Goal: Check status: Check status

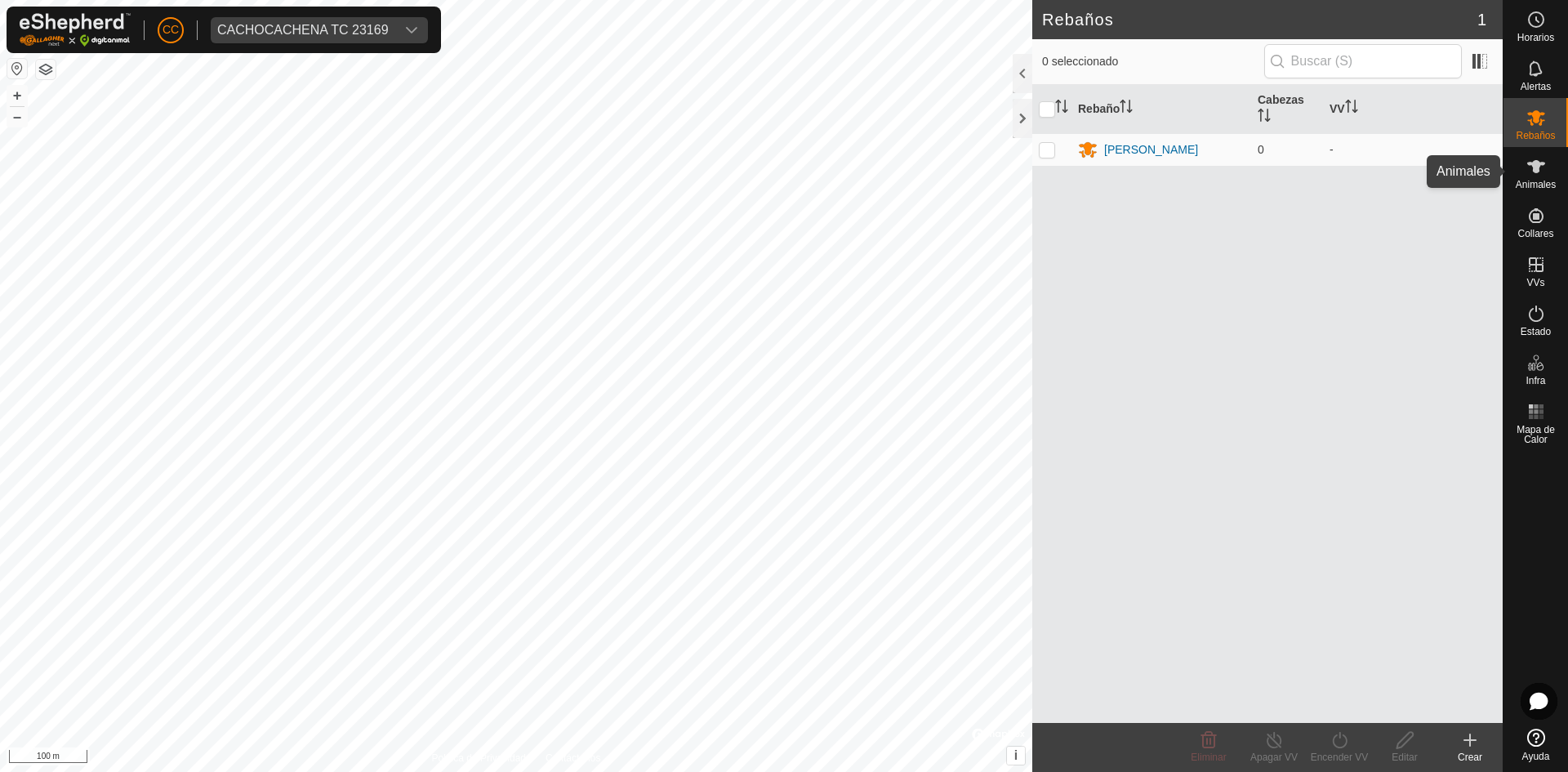
click at [1562, 175] on div "Animales" at bounding box center [1536, 171] width 65 height 49
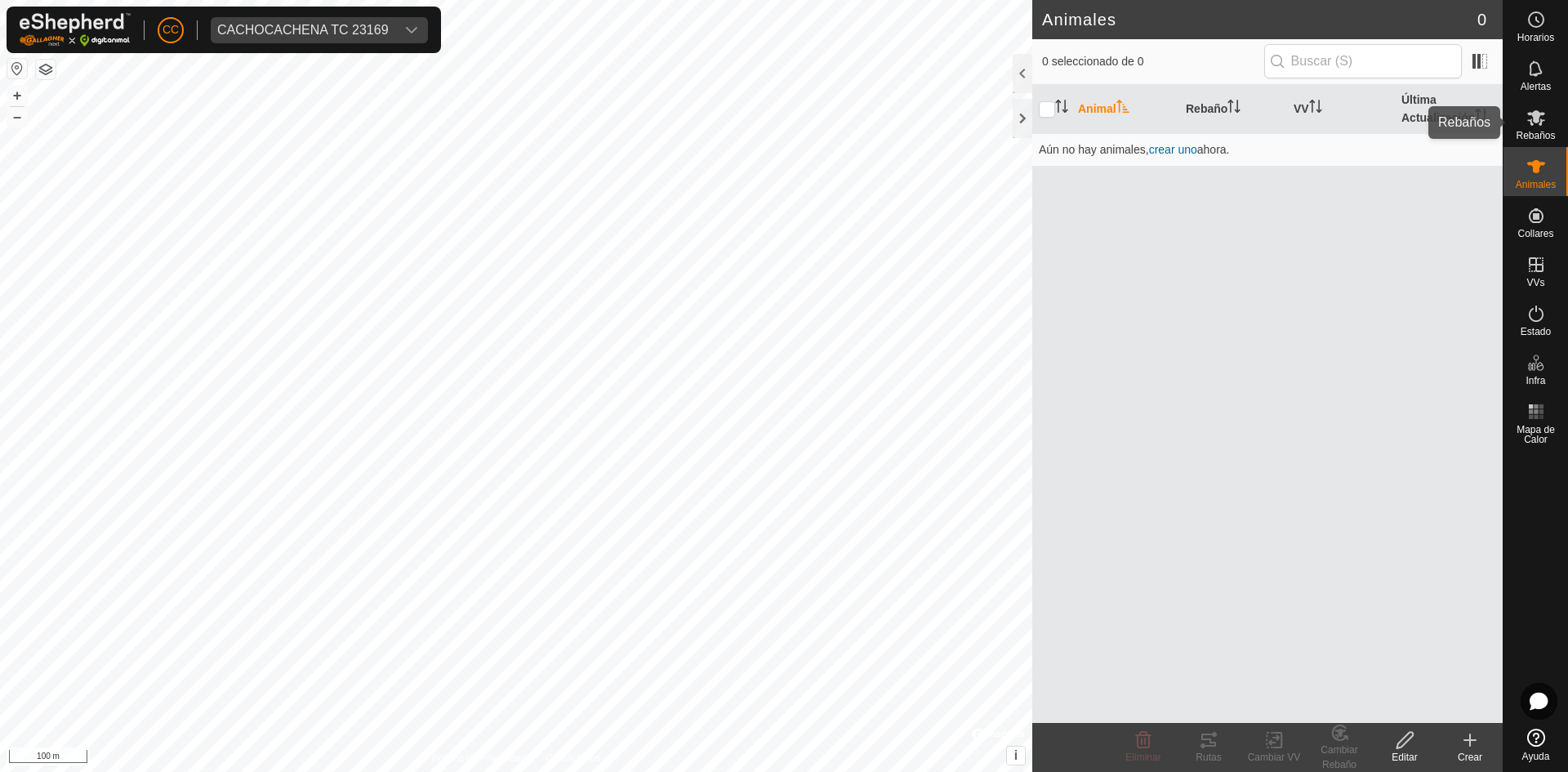
click at [1533, 124] on icon at bounding box center [1536, 117] width 18 height 16
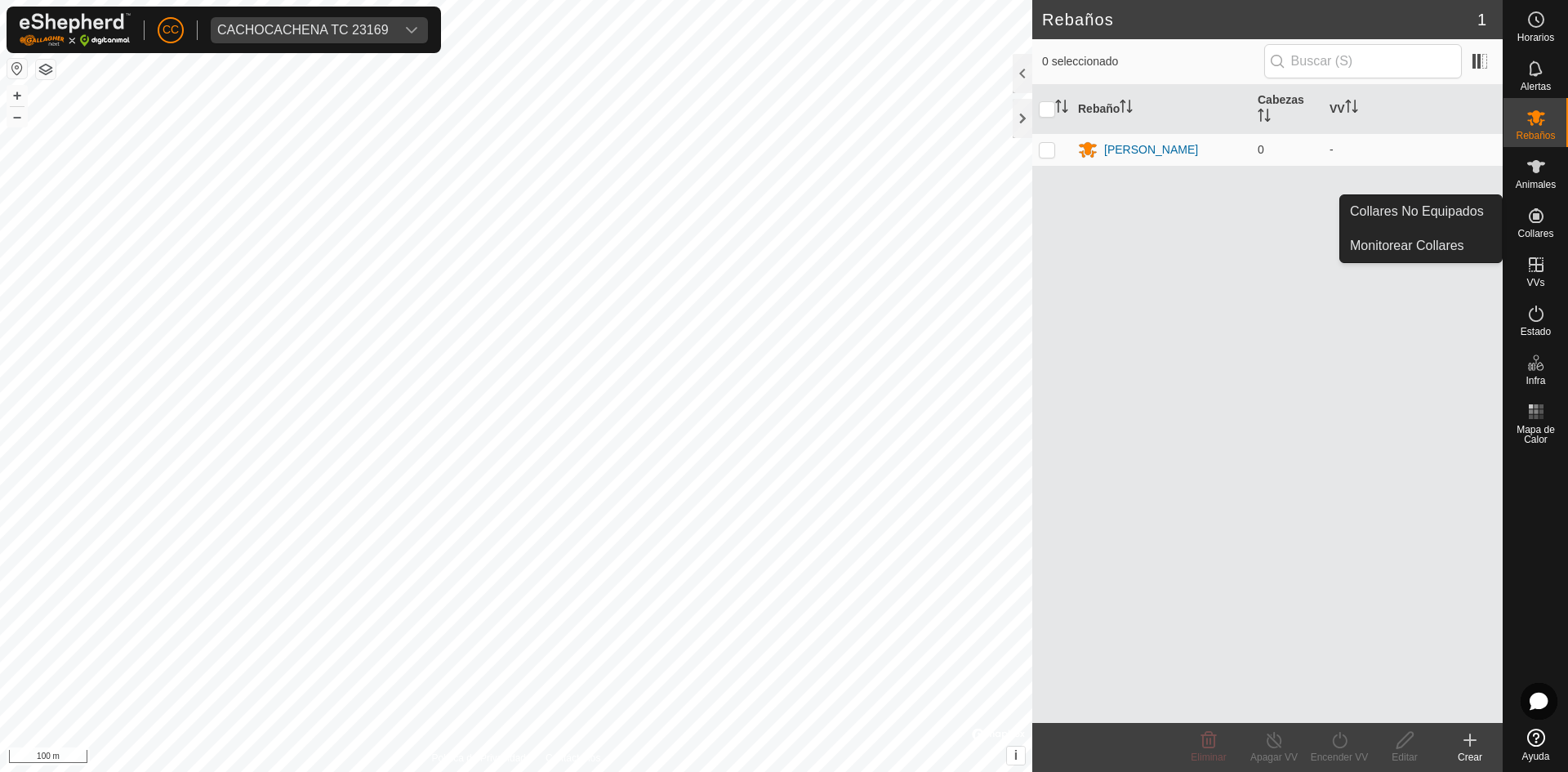
click at [1549, 220] on es-neckbands-svg-icon at bounding box center [1536, 215] width 30 height 26
click at [1541, 222] on icon at bounding box center [1536, 215] width 19 height 19
click at [1536, 222] on icon at bounding box center [1536, 215] width 15 height 15
click at [1430, 239] on link "Monitorear Collares" at bounding box center [1420, 245] width 162 height 32
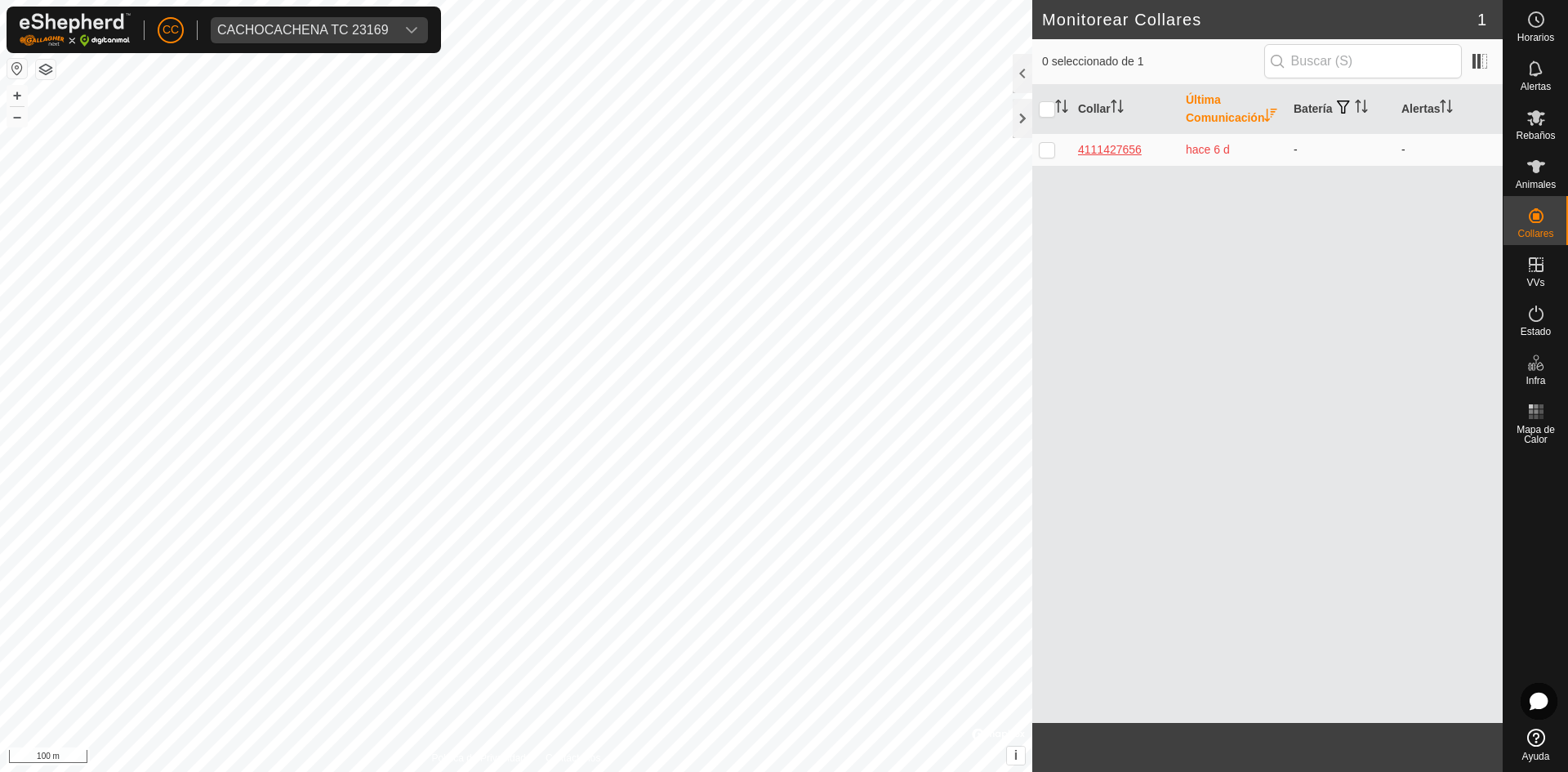
click at [1134, 158] on div "4111427656" at bounding box center [1124, 150] width 95 height 18
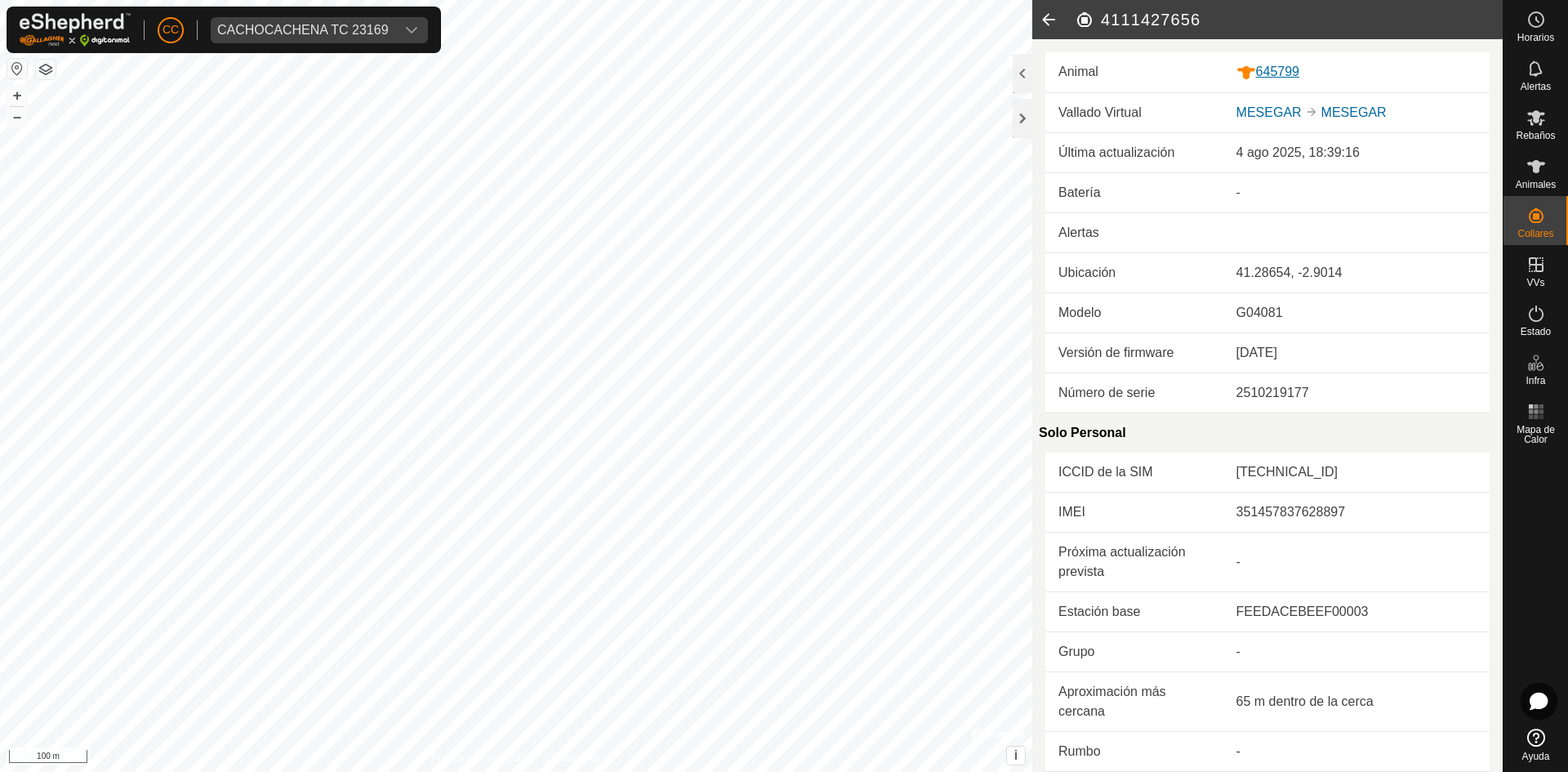
click at [1265, 67] on div "645799" at bounding box center [1356, 72] width 240 height 20
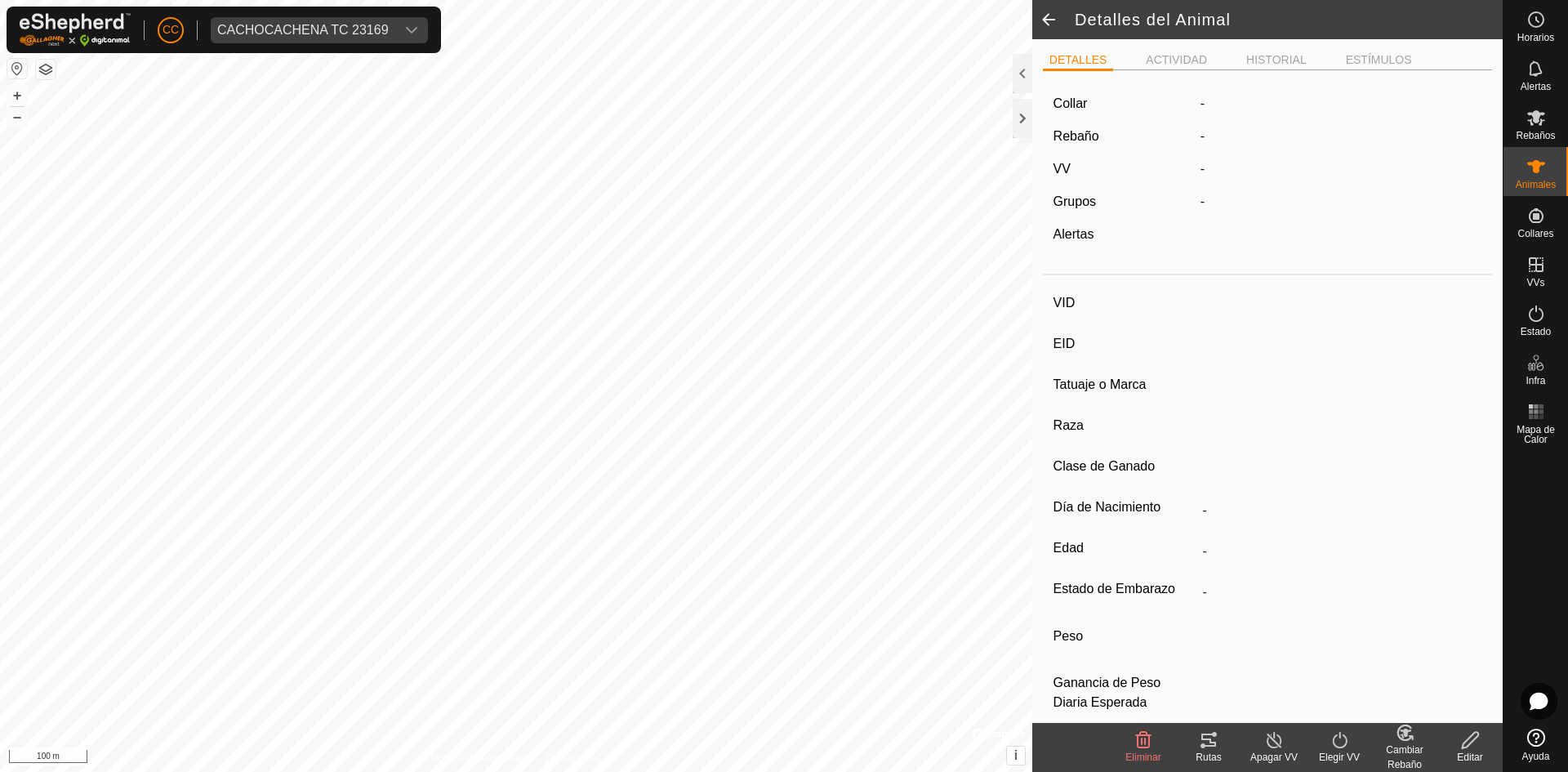
type input "645799"
type input "-"
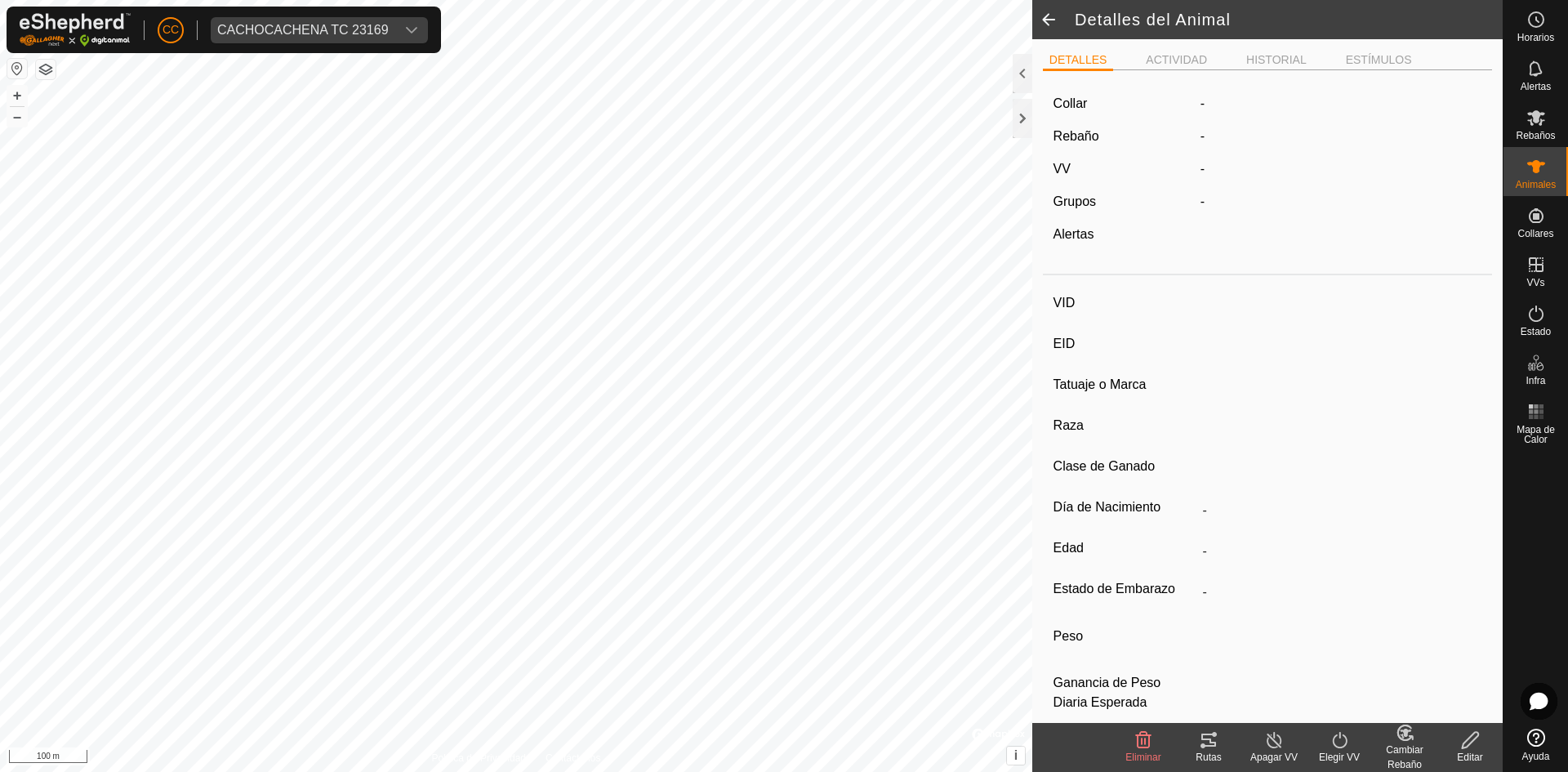
type input "-"
